Goal: Information Seeking & Learning: Get advice/opinions

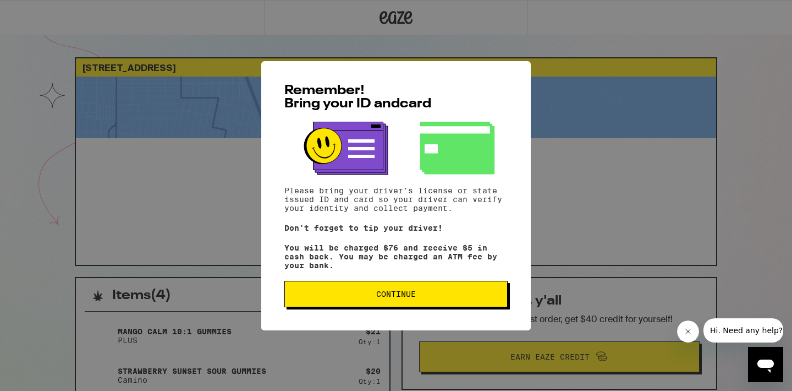
click at [614, 186] on div "Remember! Bring your ID and card Please bring your driver's license or state is…" at bounding box center [396, 195] width 792 height 391
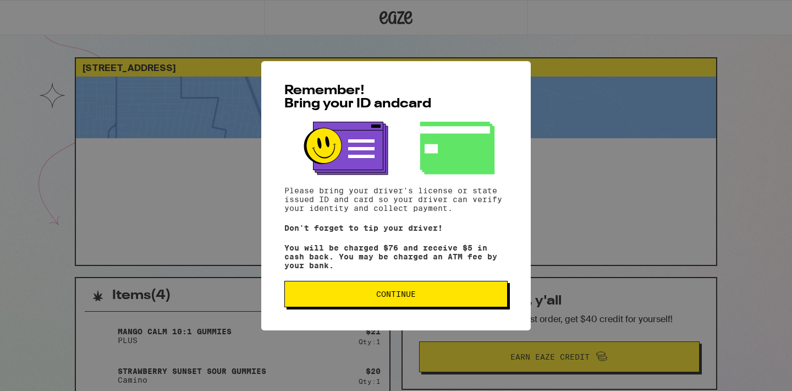
click at [597, 168] on div "Remember! Bring your ID and card Please bring your driver's license or state is…" at bounding box center [396, 195] width 792 height 391
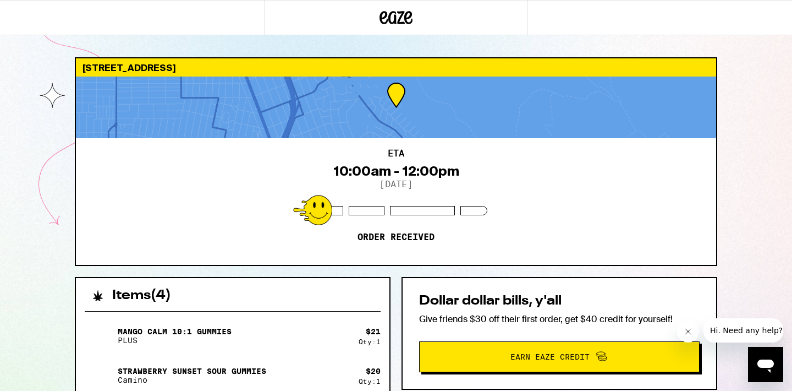
click at [688, 331] on icon "Close message from company" at bounding box center [688, 331] width 9 height 9
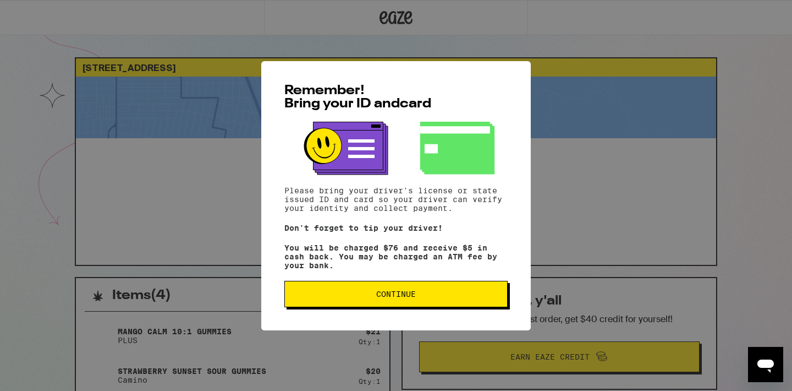
click at [413, 292] on button "Continue" at bounding box center [396, 294] width 223 height 26
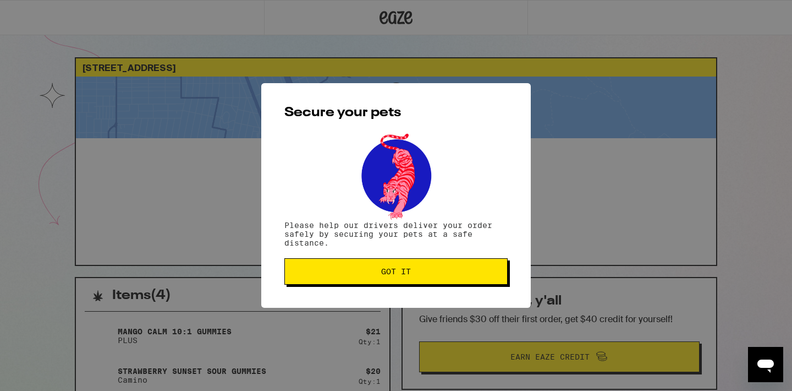
click at [414, 273] on span "Got it" at bounding box center [396, 271] width 205 height 8
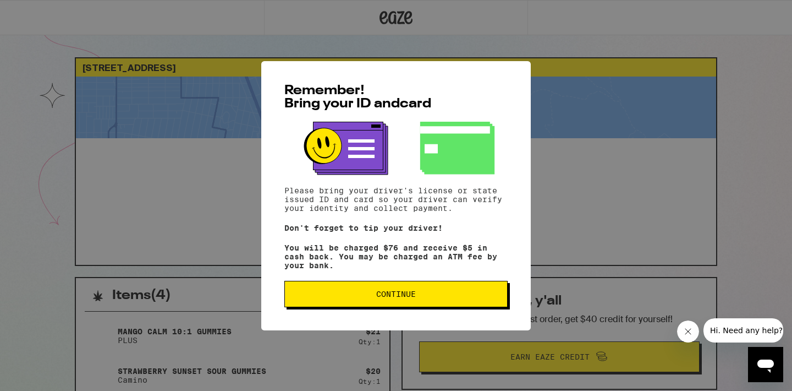
click at [436, 293] on button "Continue" at bounding box center [396, 294] width 223 height 26
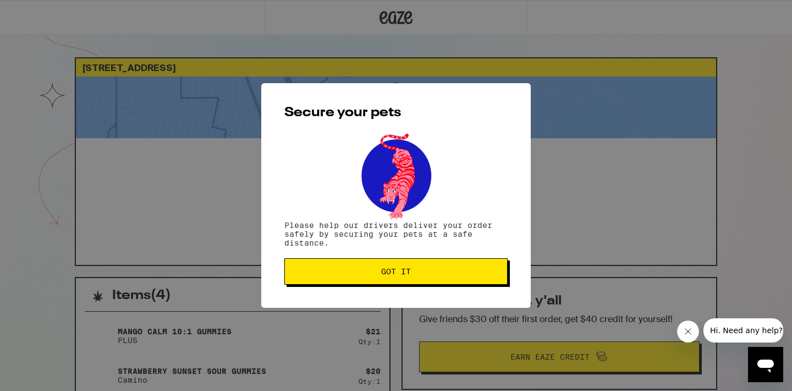
click at [469, 264] on button "Got it" at bounding box center [396, 271] width 223 height 26
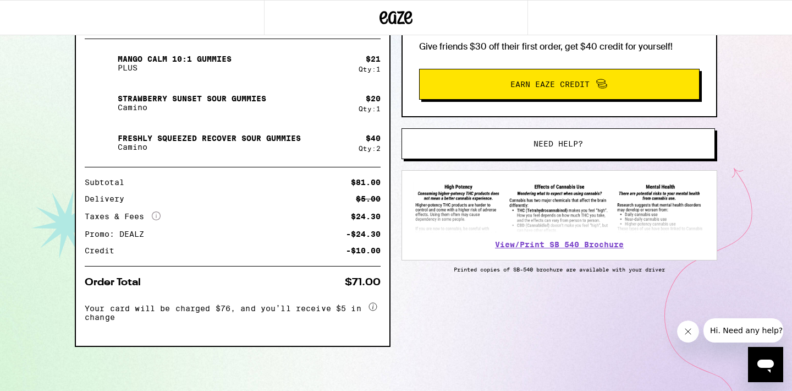
scroll to position [276, 0]
click at [573, 140] on span "Need help?" at bounding box center [559, 144] width 50 height 8
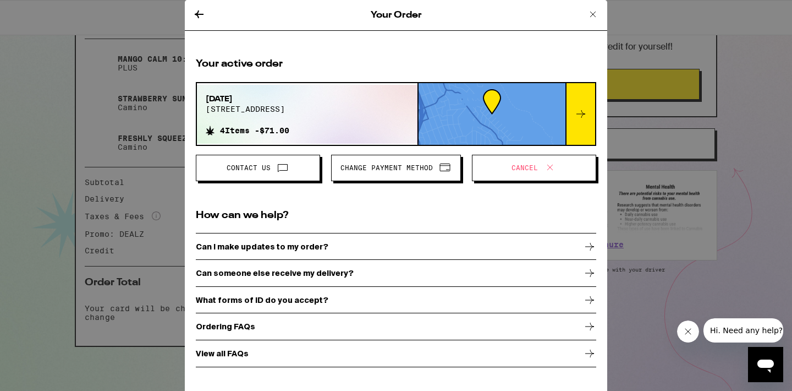
scroll to position [272, 0]
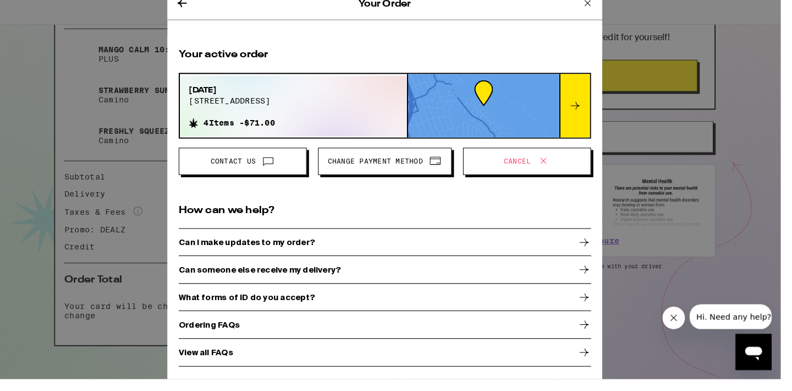
click at [369, 259] on div "Can someone else receive my delivery?" at bounding box center [384, 273] width 401 height 28
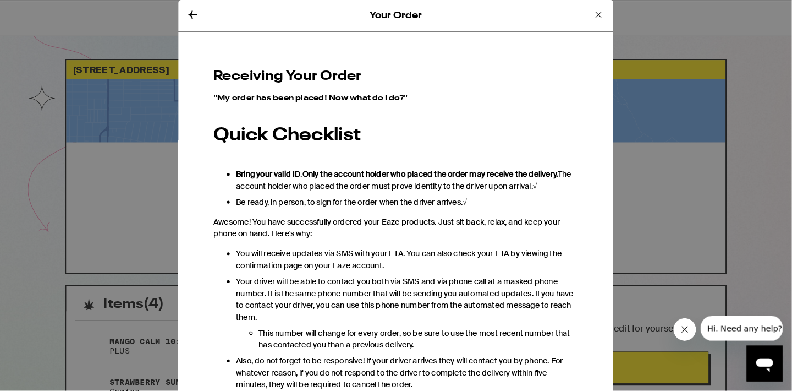
click at [209, 18] on div "Your Order" at bounding box center [384, 15] width 423 height 31
click at [194, 15] on icon at bounding box center [187, 14] width 13 height 13
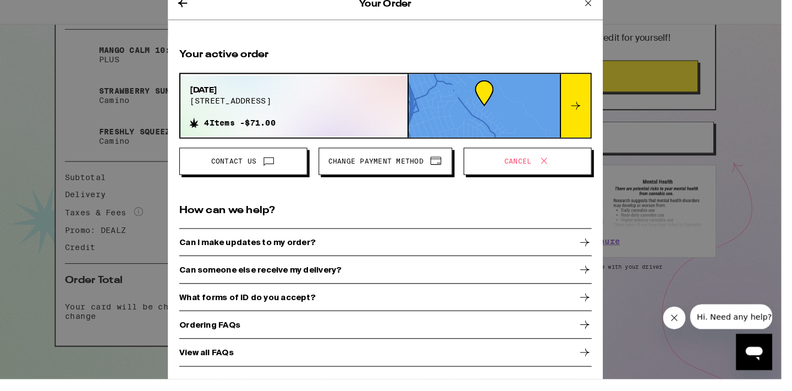
click at [349, 267] on div "Can someone else receive my delivery?" at bounding box center [384, 273] width 401 height 28
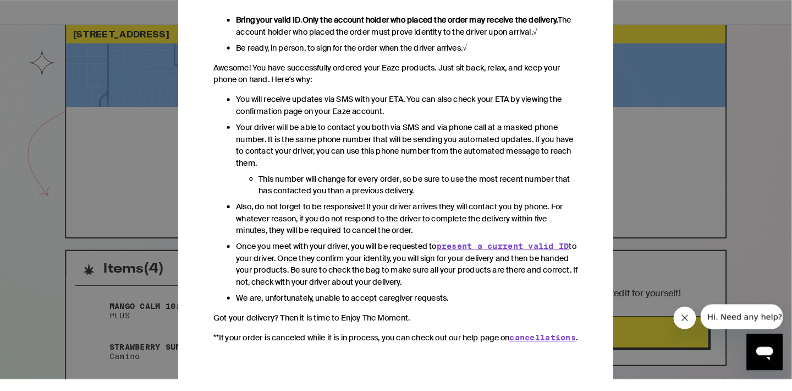
scroll to position [25, 0]
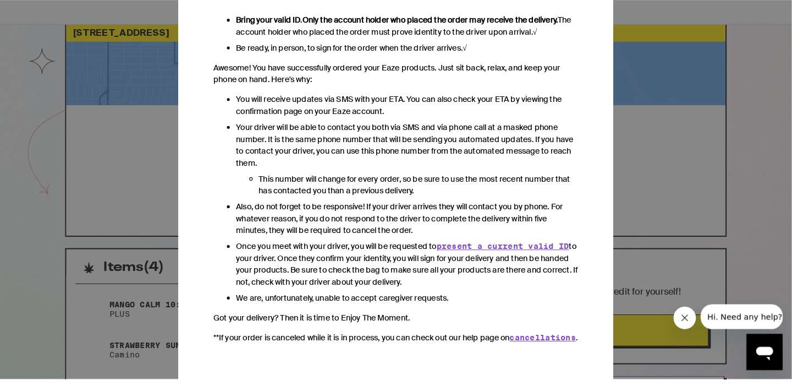
click at [630, 172] on div "Your Order Receiving Your Order "My order has been placed! Now what do I do?" Q…" at bounding box center [384, 189] width 769 height 379
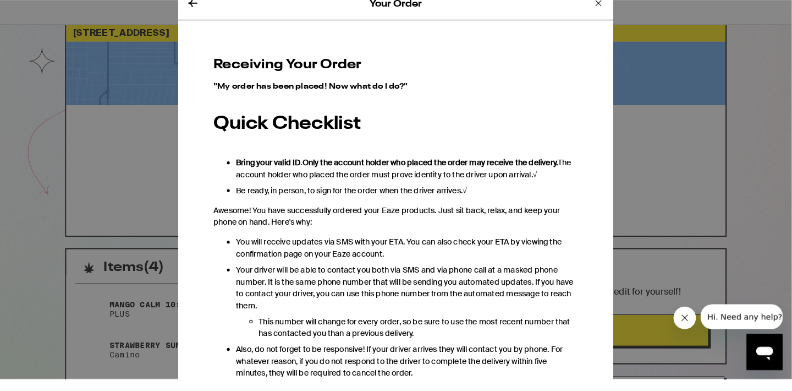
scroll to position [0, 0]
click at [192, 10] on icon at bounding box center [187, 14] width 9 height 8
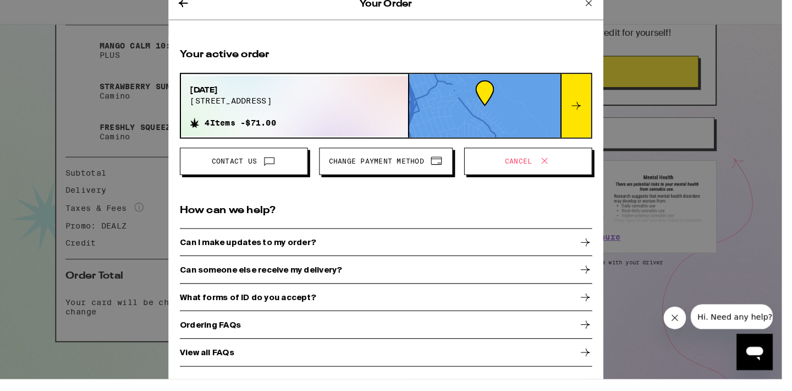
scroll to position [276, 0]
click at [322, 319] on div "Ordering FAQs" at bounding box center [384, 327] width 401 height 28
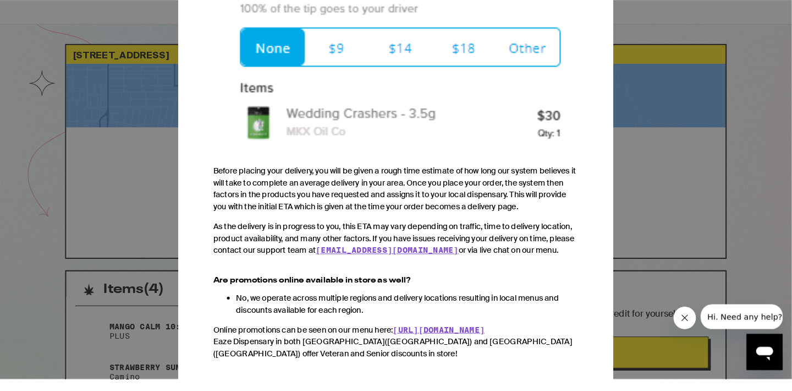
scroll to position [25, 0]
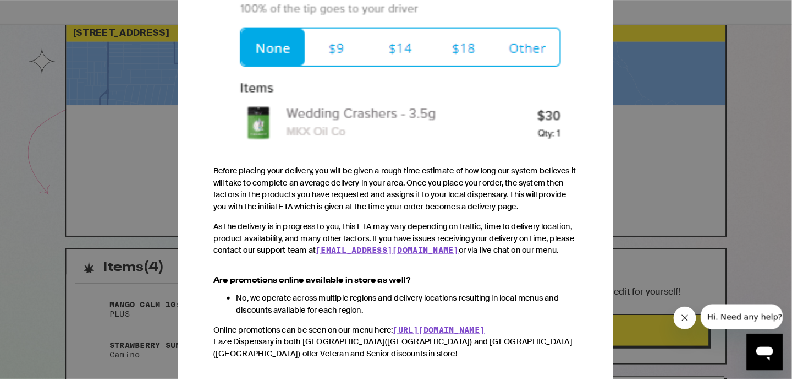
click at [646, 130] on div "Your Order Ordering FAQs We heard from you. You've got questions, and we've got…" at bounding box center [384, 189] width 769 height 379
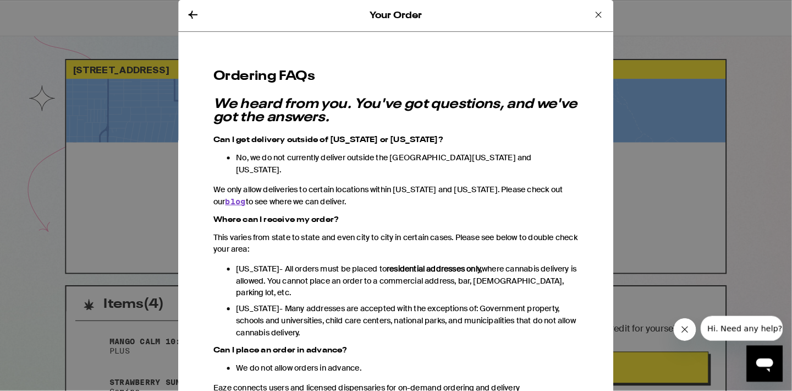
scroll to position [0, 0]
click at [588, 14] on icon at bounding box center [581, 14] width 13 height 13
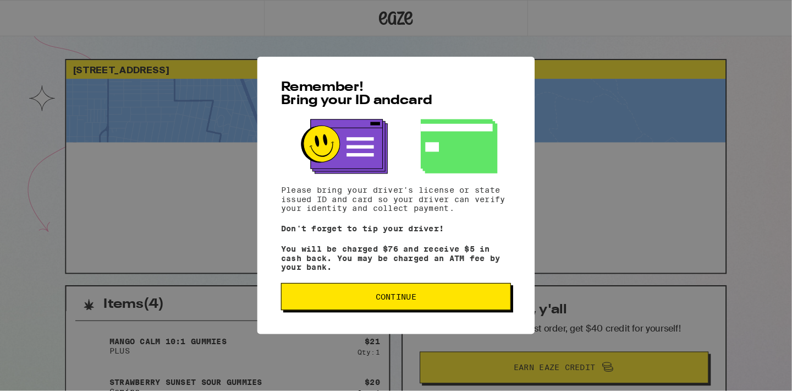
click at [433, 301] on button "Continue" at bounding box center [384, 288] width 223 height 26
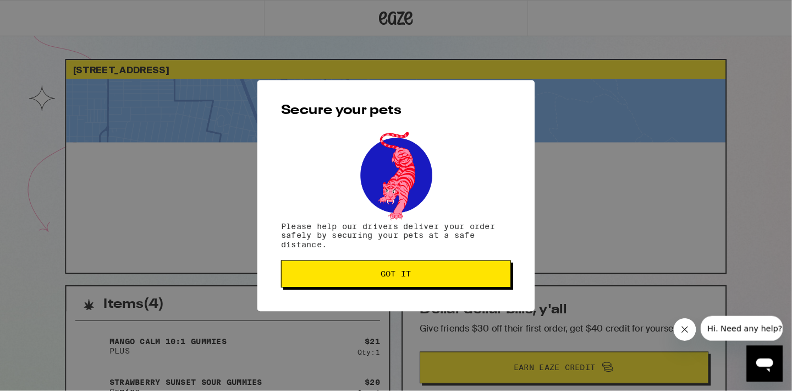
click at [439, 270] on span "Got it" at bounding box center [384, 266] width 205 height 8
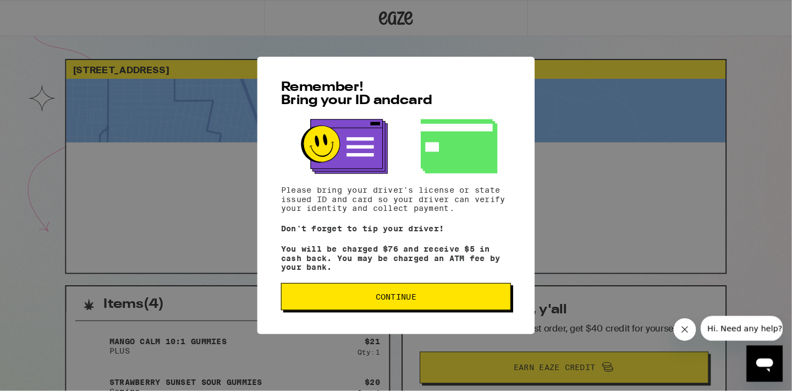
click at [367, 292] on span "Continue" at bounding box center [384, 288] width 205 height 8
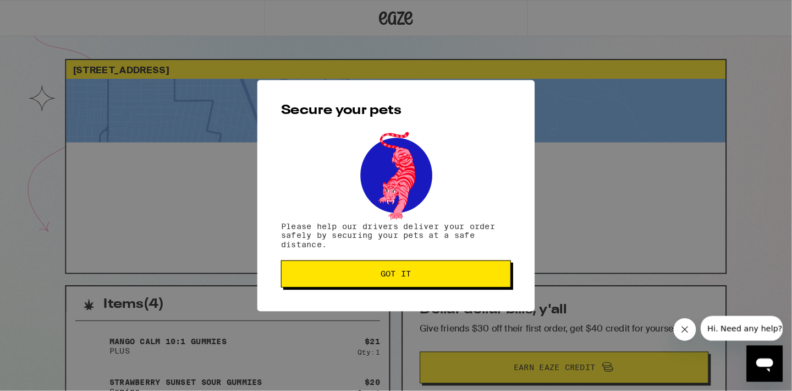
click at [367, 299] on div "Secure your pets Please help our drivers deliver your order safely by securing …" at bounding box center [385, 190] width 270 height 225
click at [368, 270] on span "Got it" at bounding box center [384, 266] width 205 height 8
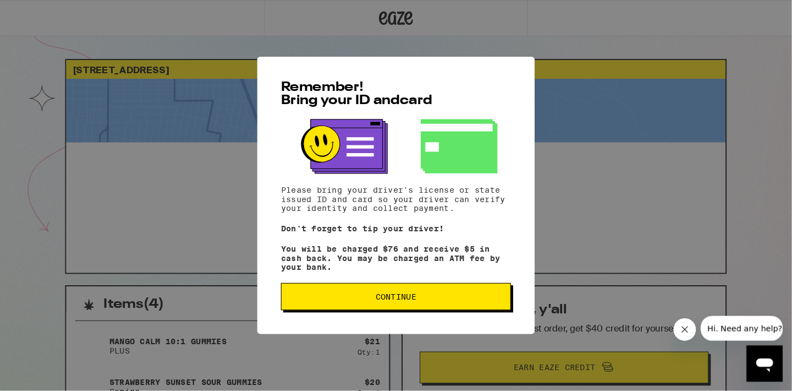
click at [444, 292] on span "Continue" at bounding box center [384, 288] width 205 height 8
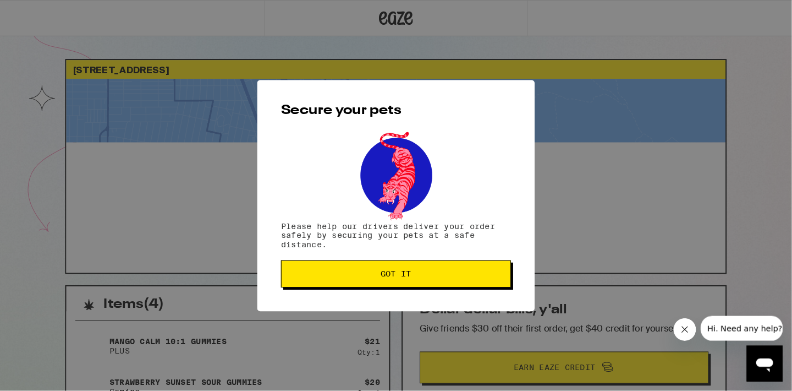
click at [444, 265] on button "Got it" at bounding box center [384, 266] width 223 height 26
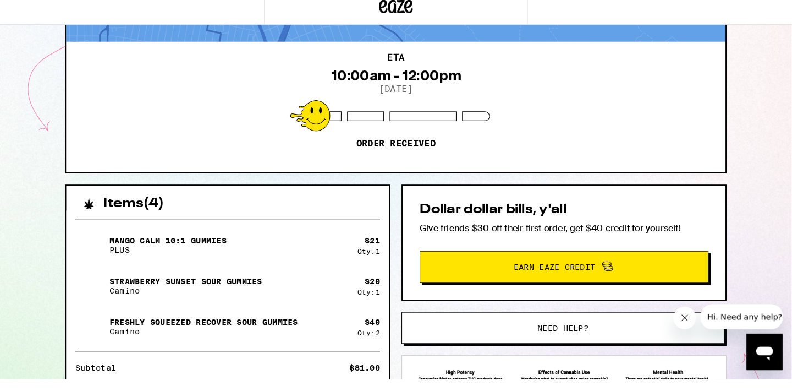
scroll to position [220, 0]
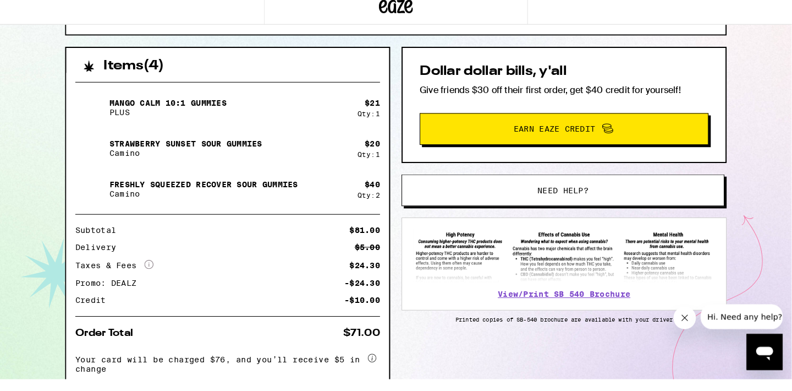
click at [559, 192] on span "Need help?" at bounding box center [547, 196] width 50 height 8
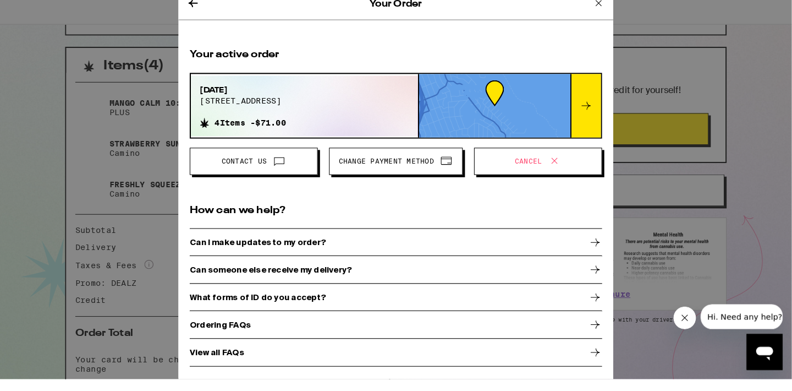
click at [584, 90] on div at bounding box center [569, 114] width 30 height 62
click at [347, 233] on div "Can I make updates to my order?" at bounding box center [384, 247] width 401 height 28
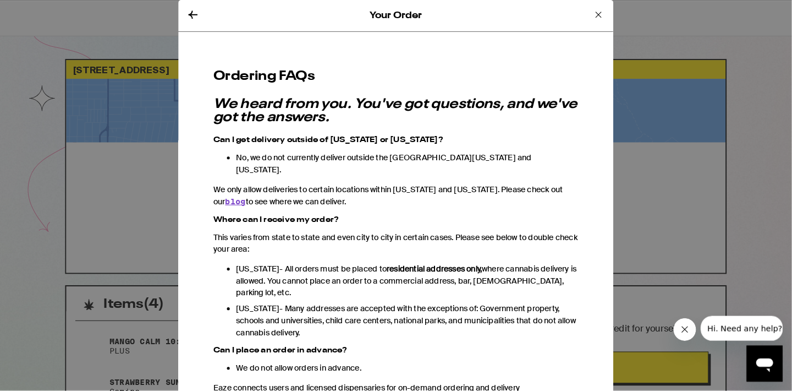
click at [194, 8] on icon at bounding box center [187, 14] width 13 height 13
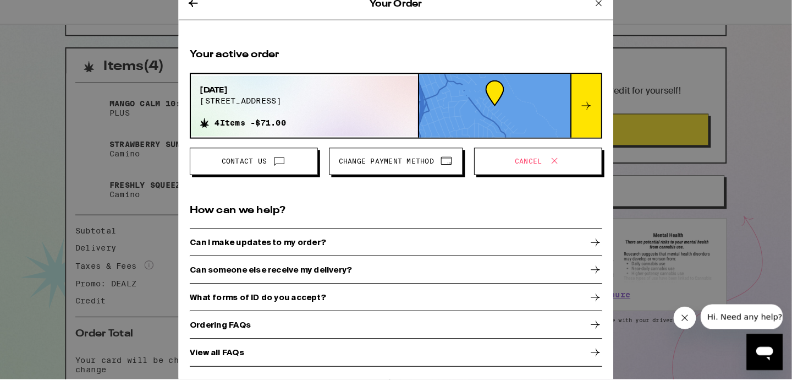
click at [329, 349] on div "View all FAQs" at bounding box center [384, 354] width 401 height 28
click at [652, 47] on div "Your Order Your active order Sep 23, 2025 1502 olive ave 4 Items - $71.00 Conta…" at bounding box center [384, 189] width 769 height 379
click at [709, 192] on div "Your Order Your active order Sep 23, 2025 1502 olive ave 4 Items - $71.00 Conta…" at bounding box center [384, 189] width 769 height 379
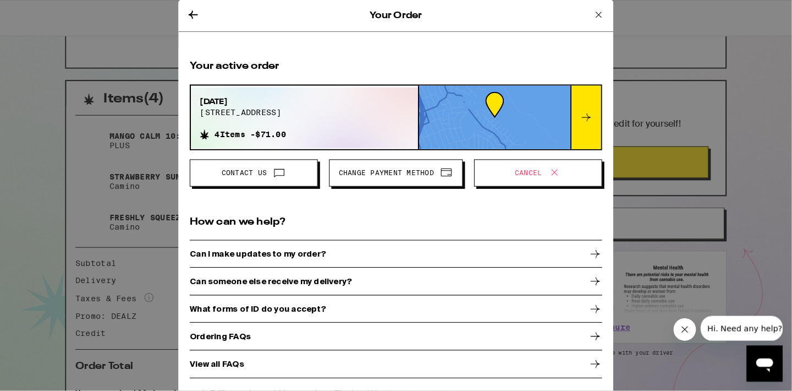
scroll to position [195, 0]
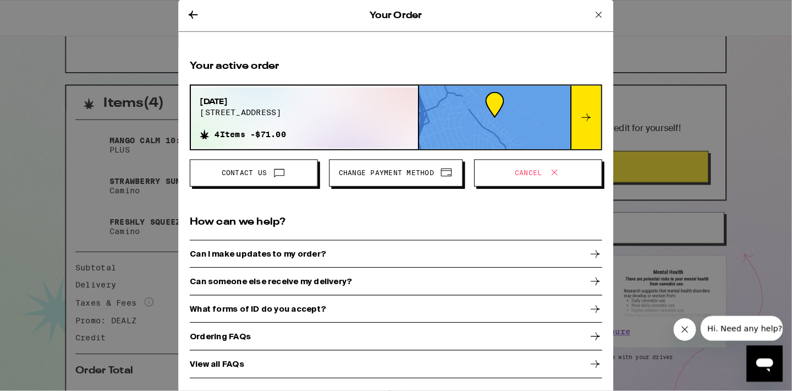
click at [588, 13] on icon at bounding box center [581, 14] width 13 height 13
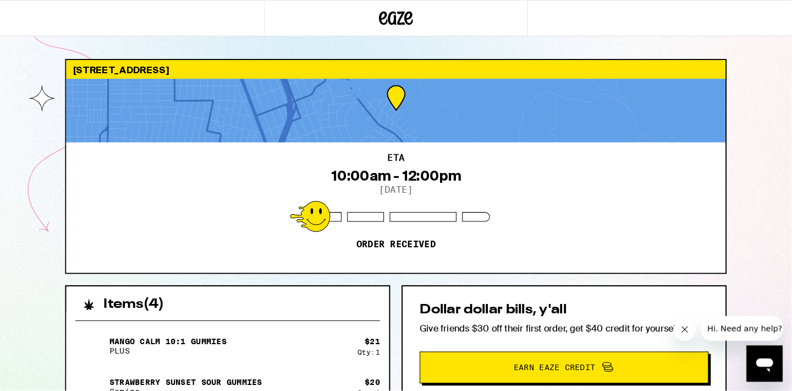
click at [391, 17] on icon at bounding box center [384, 18] width 33 height 20
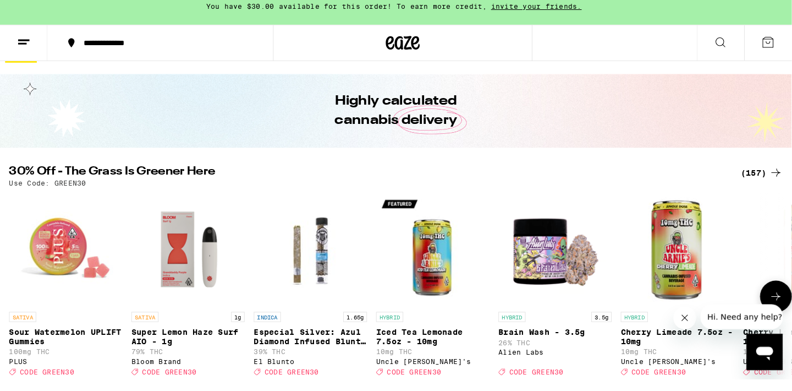
scroll to position [24, 0]
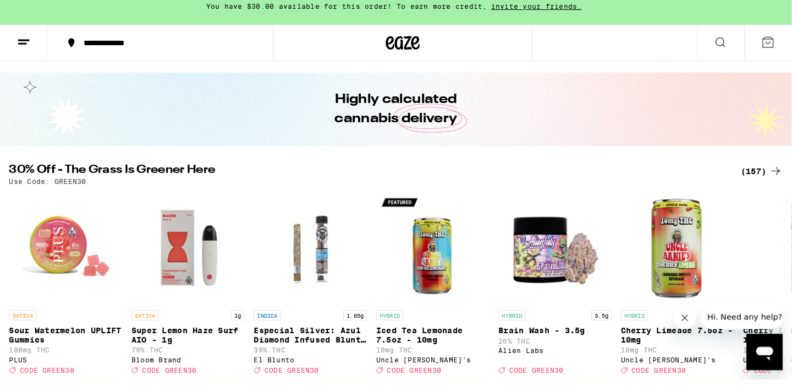
click at [757, 171] on div "(157)" at bounding box center [740, 177] width 41 height 13
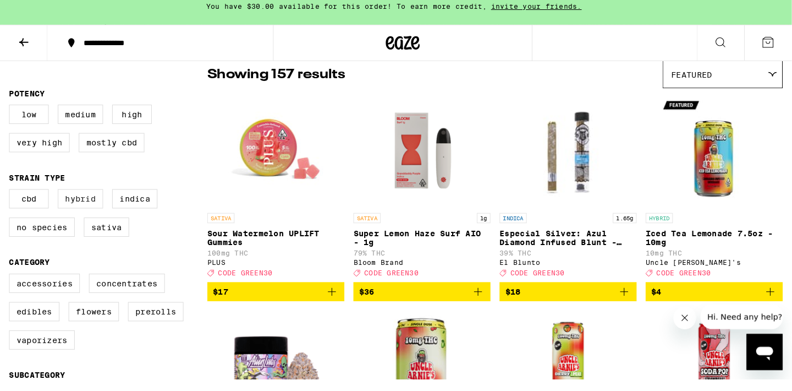
scroll to position [104, 0]
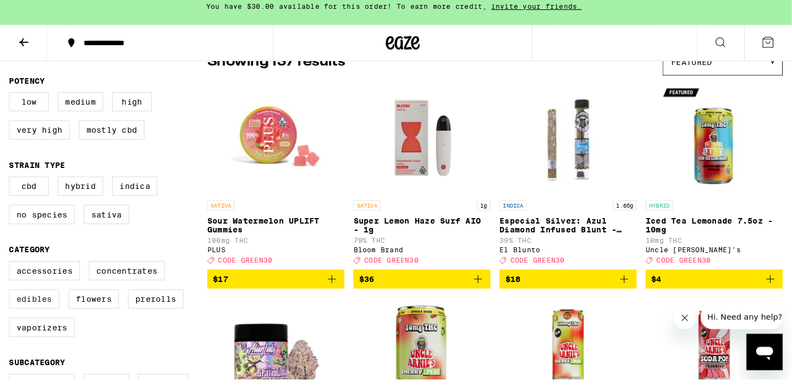
click at [41, 305] on label "Edibles" at bounding box center [33, 301] width 49 height 19
click at [12, 267] on input "Edibles" at bounding box center [11, 266] width 1 height 1
checkbox input "true"
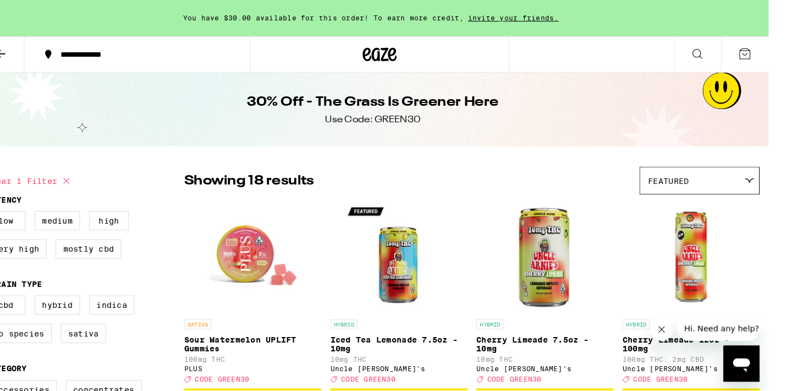
click at [749, 53] on icon at bounding box center [746, 52] width 13 height 13
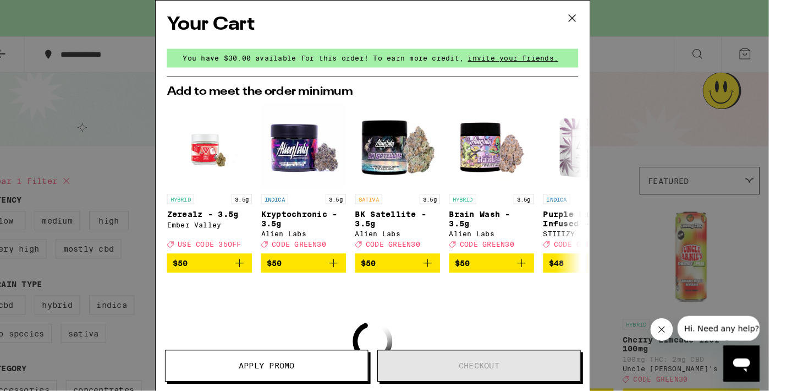
click at [749, 53] on div "Your Cart You have $30.00 available for this order! To earn more credit, invite…" at bounding box center [384, 189] width 769 height 379
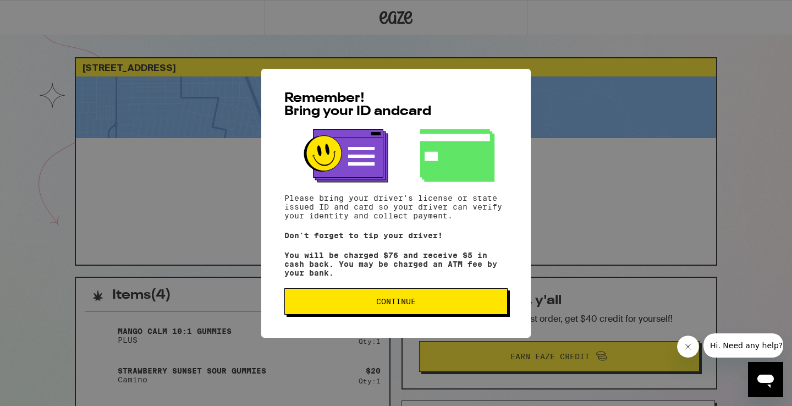
click at [324, 305] on span "Continue" at bounding box center [396, 302] width 205 height 8
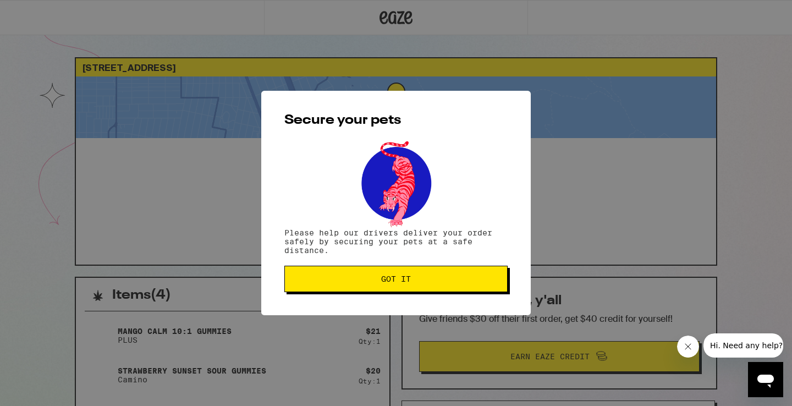
click at [326, 285] on button "Got it" at bounding box center [396, 279] width 223 height 26
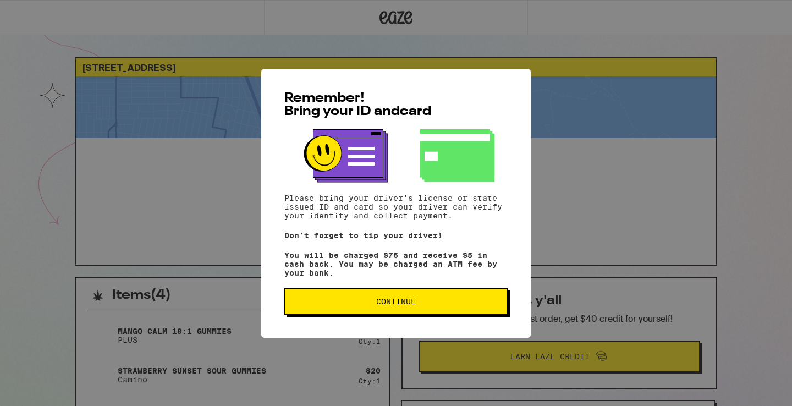
click at [435, 300] on button "Continue" at bounding box center [396, 301] width 223 height 26
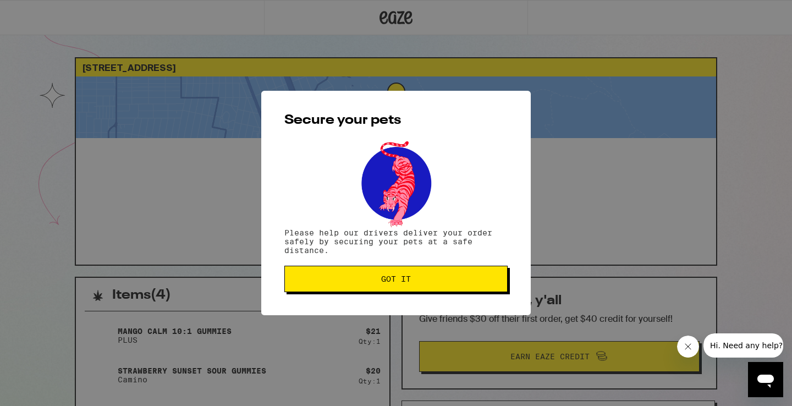
click at [418, 275] on button "Got it" at bounding box center [396, 279] width 223 height 26
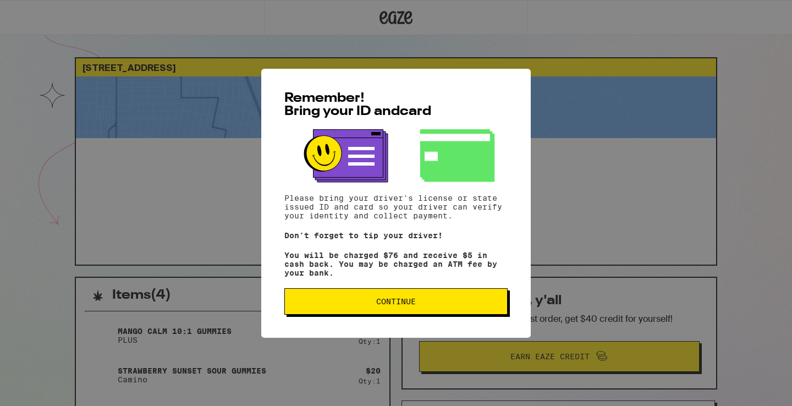
click at [424, 301] on button "Continue" at bounding box center [396, 301] width 223 height 26
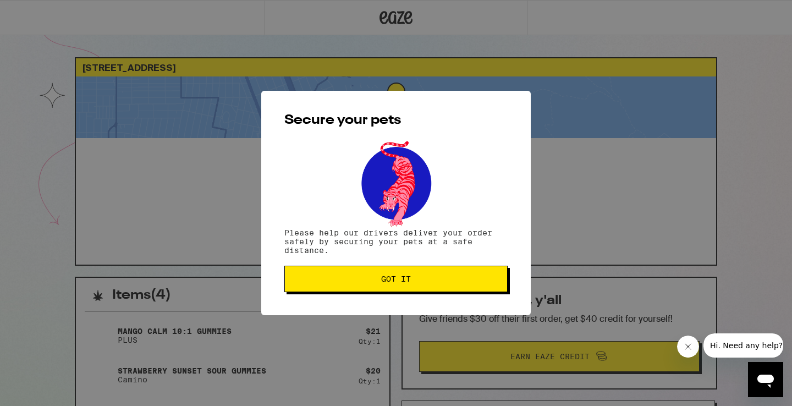
click at [423, 282] on span "Got it" at bounding box center [396, 279] width 205 height 8
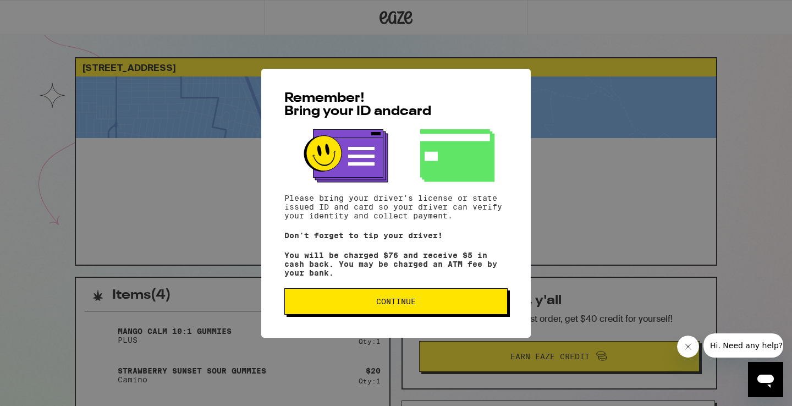
click at [413, 314] on button "Continue" at bounding box center [396, 301] width 223 height 26
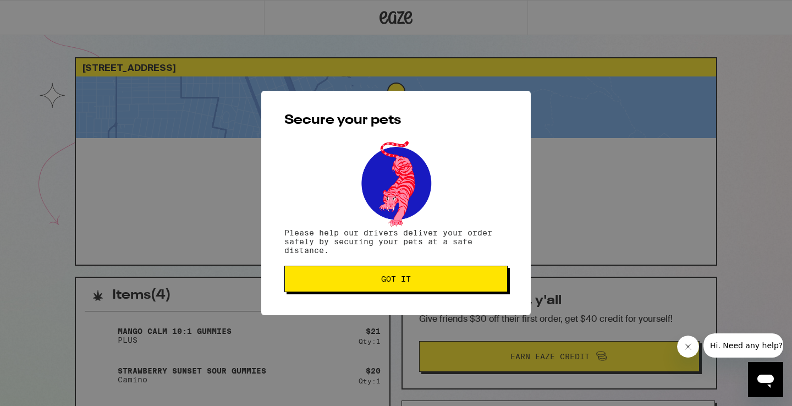
click at [388, 280] on span "Got it" at bounding box center [396, 279] width 30 height 8
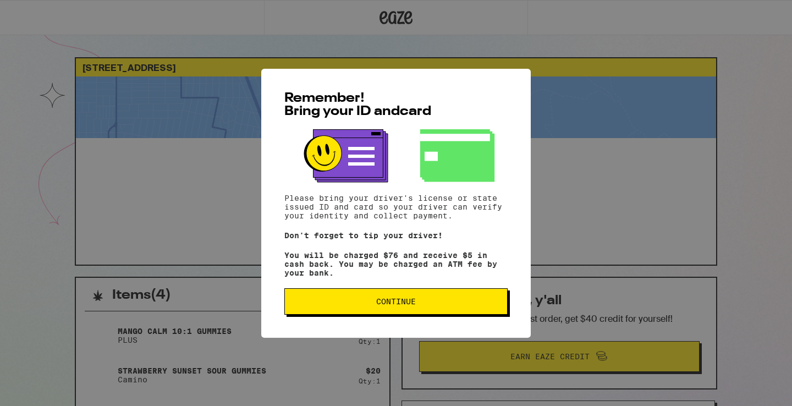
click at [374, 312] on button "Continue" at bounding box center [396, 301] width 223 height 26
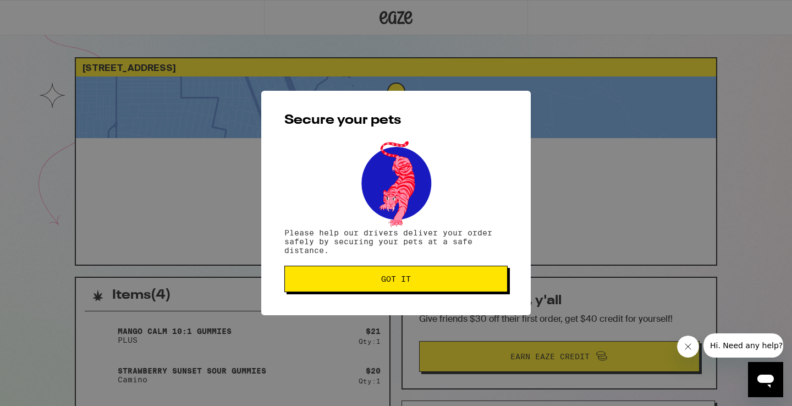
click at [363, 288] on button "Got it" at bounding box center [396, 279] width 223 height 26
